Goal: Transaction & Acquisition: Purchase product/service

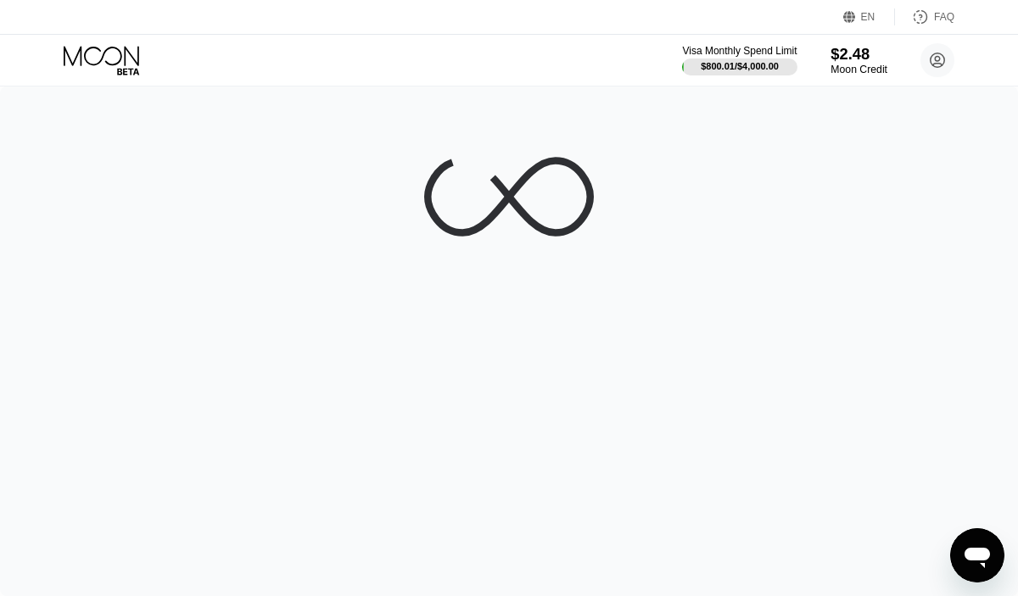
click at [850, 58] on div "$2.48" at bounding box center [859, 54] width 57 height 18
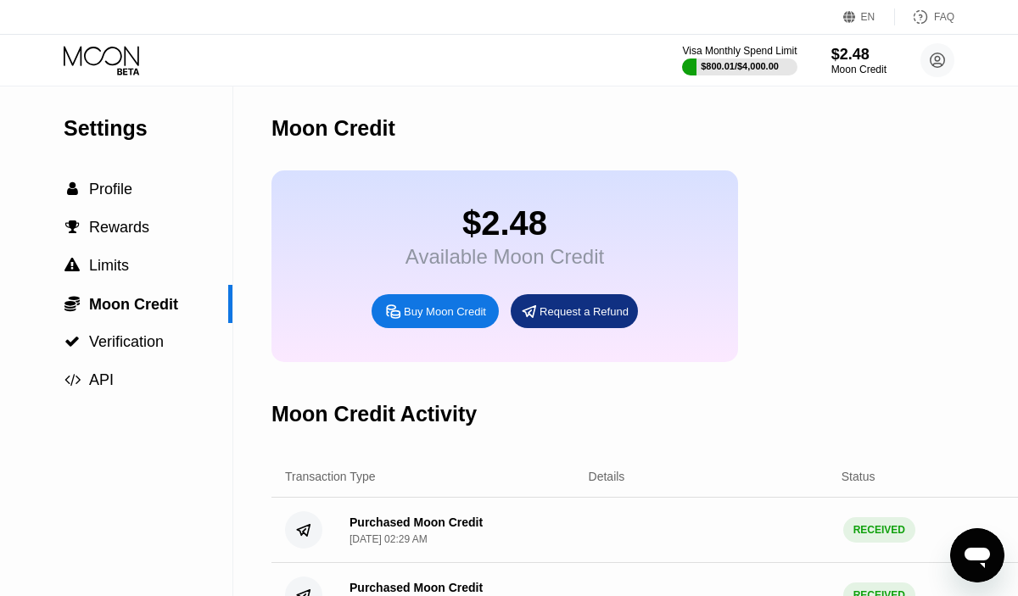
click at [419, 316] on div "Buy Moon Credit" at bounding box center [445, 312] width 82 height 14
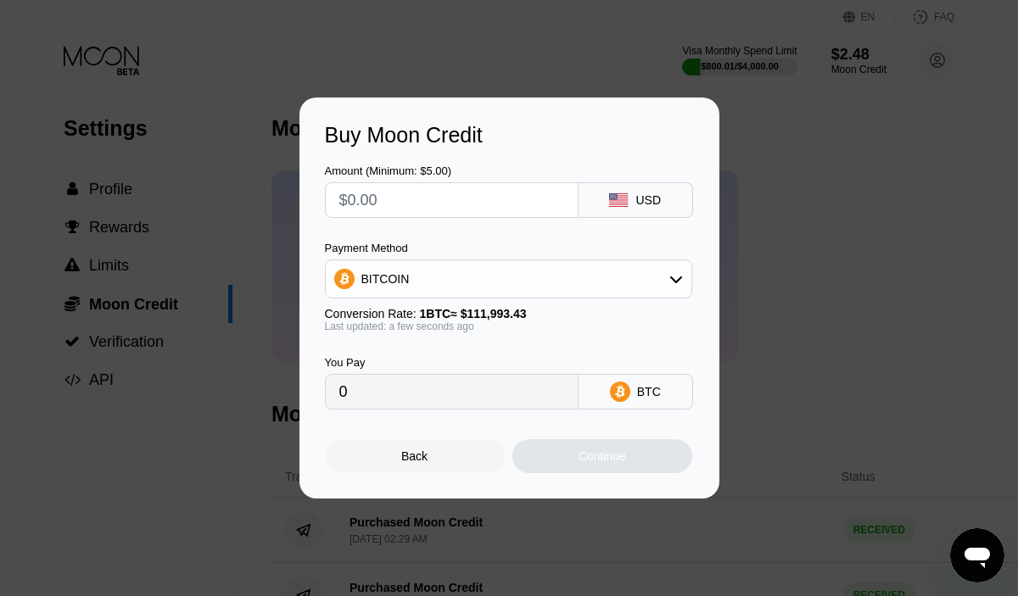
click at [400, 183] on input "text" at bounding box center [451, 200] width 225 height 34
type input "$1"
type input "0.00000893"
type input "$10"
type input "0.00008930"
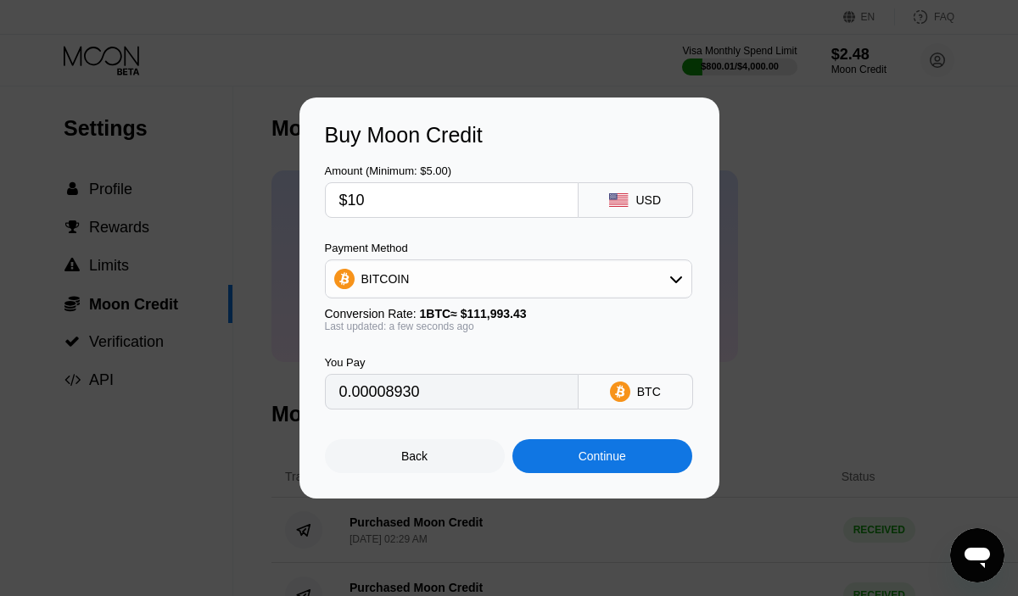
drag, startPoint x: 395, startPoint y: 199, endPoint x: 313, endPoint y: 199, distance: 82.3
click at [313, 199] on div "Buy Moon Credit Amount (Minimum: $5.00) $10 USD Payment Method BITCOIN Conversi…" at bounding box center [510, 298] width 420 height 401
type input "$9"
type input "0.00008037"
type input "$9"
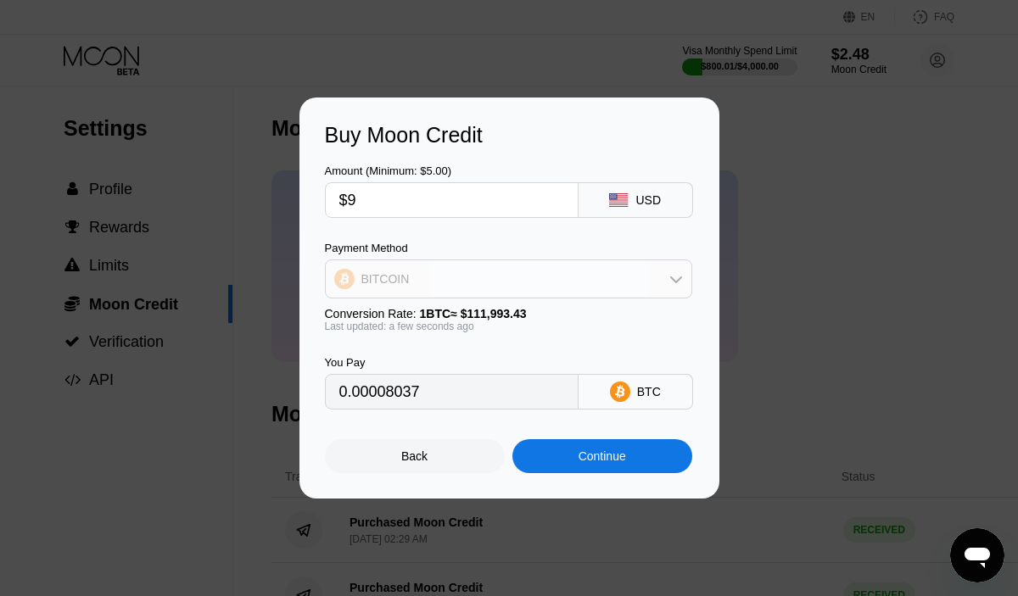
click at [479, 269] on div "BITCOIN" at bounding box center [509, 279] width 366 height 34
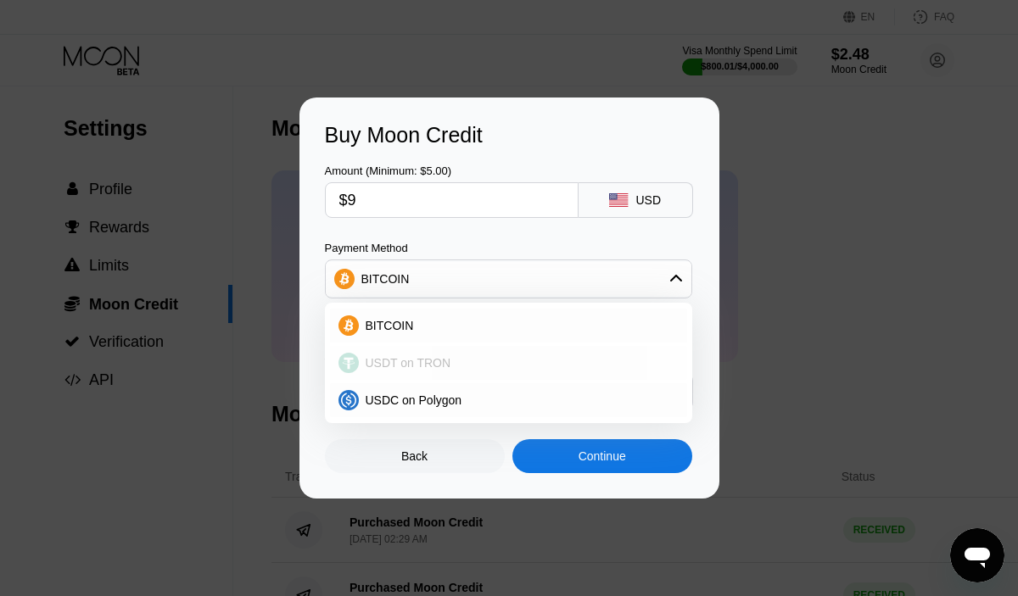
click at [432, 360] on span "USDT on TRON" at bounding box center [409, 363] width 86 height 14
type input "9.09"
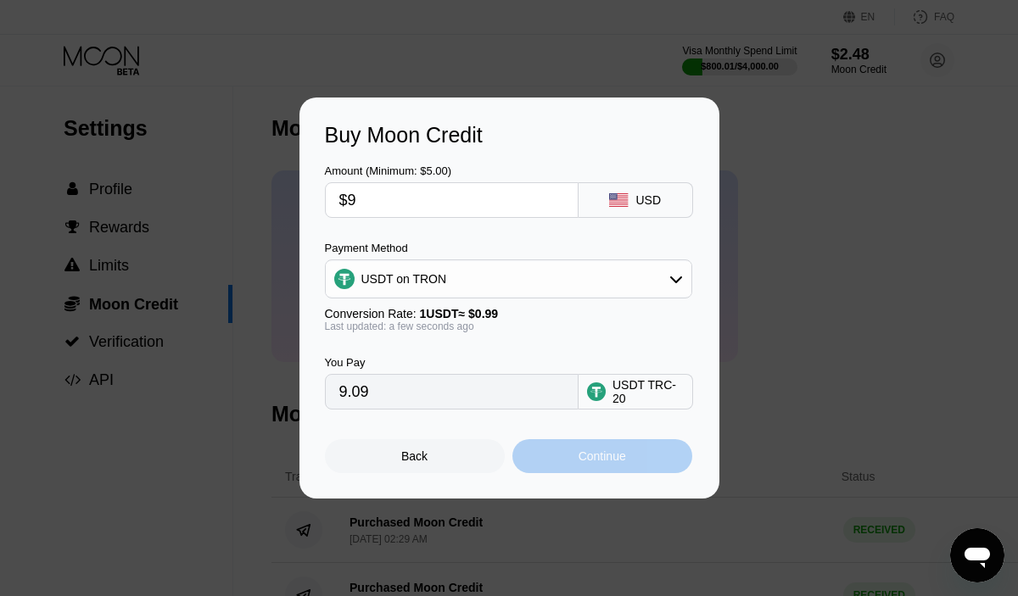
click at [612, 463] on div "Continue" at bounding box center [603, 457] width 48 height 14
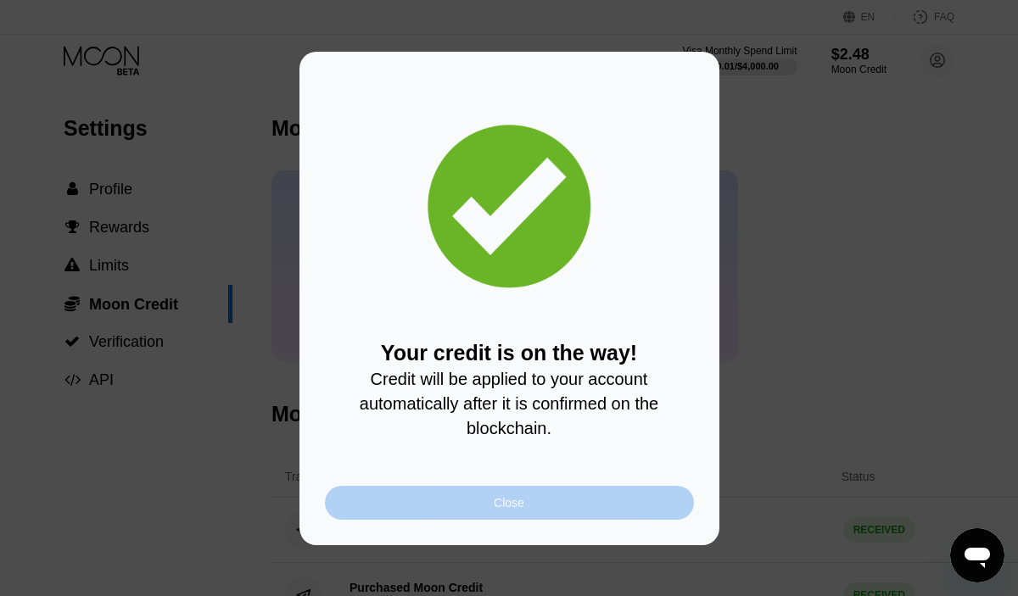
click at [517, 503] on div "Close" at bounding box center [509, 503] width 31 height 14
